Goal: Navigation & Orientation: Find specific page/section

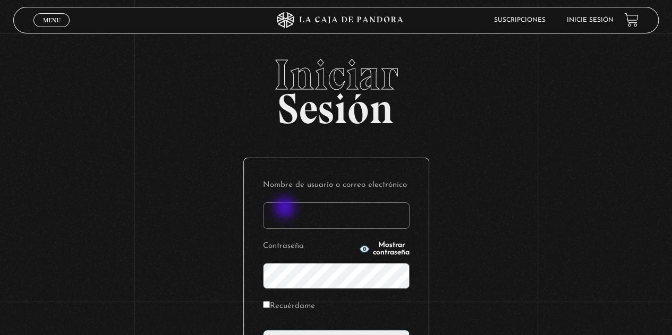
click at [284, 211] on input "Nombre de usuario o correo electrónico" at bounding box center [336, 215] width 147 height 27
type input "[EMAIL_ADDRESS][DOMAIN_NAME]"
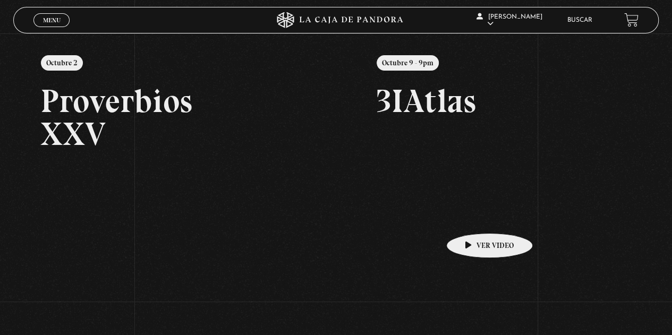
scroll to position [159, 0]
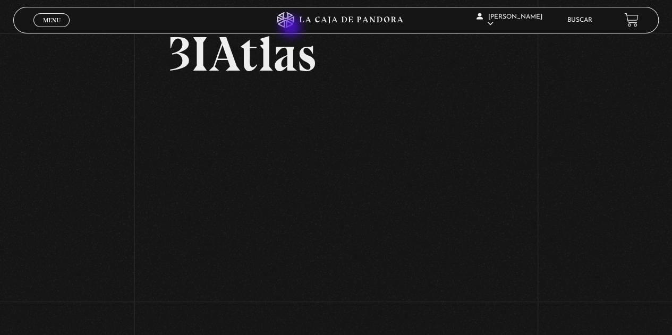
scroll to position [106, 0]
